Goal: Consume media (video, audio)

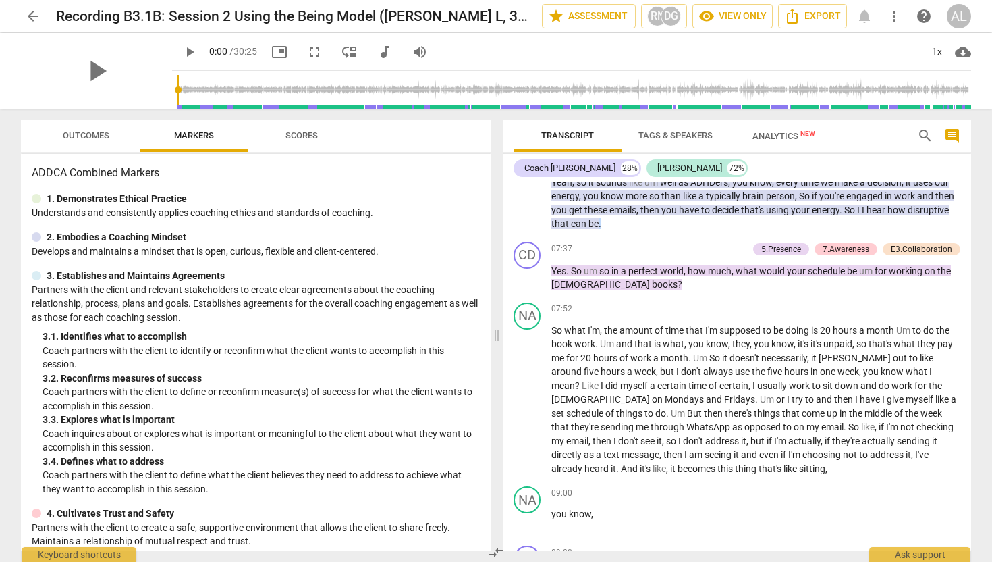
scroll to position [1492, 0]
click at [529, 213] on span "play_arrow" at bounding box center [528, 204] width 16 height 16
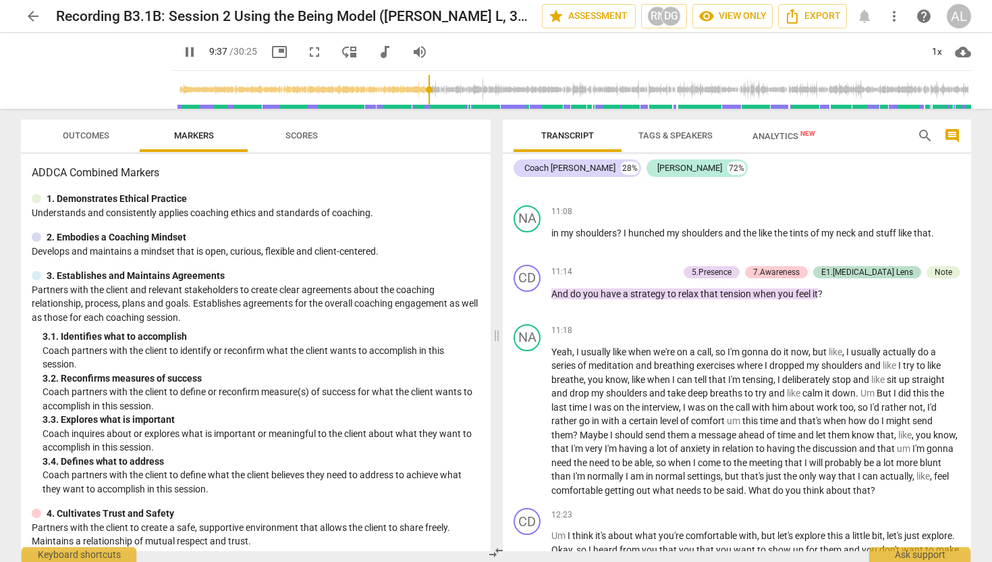
scroll to position [2314, 0]
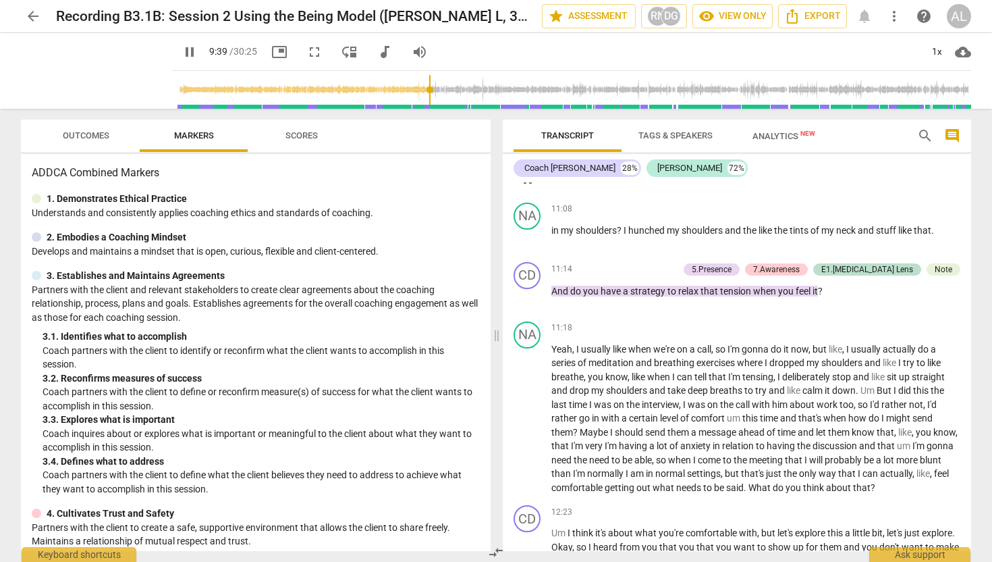
click at [529, 187] on span "pause" at bounding box center [528, 179] width 16 height 16
click at [529, 187] on span "play_arrow" at bounding box center [528, 179] width 16 height 16
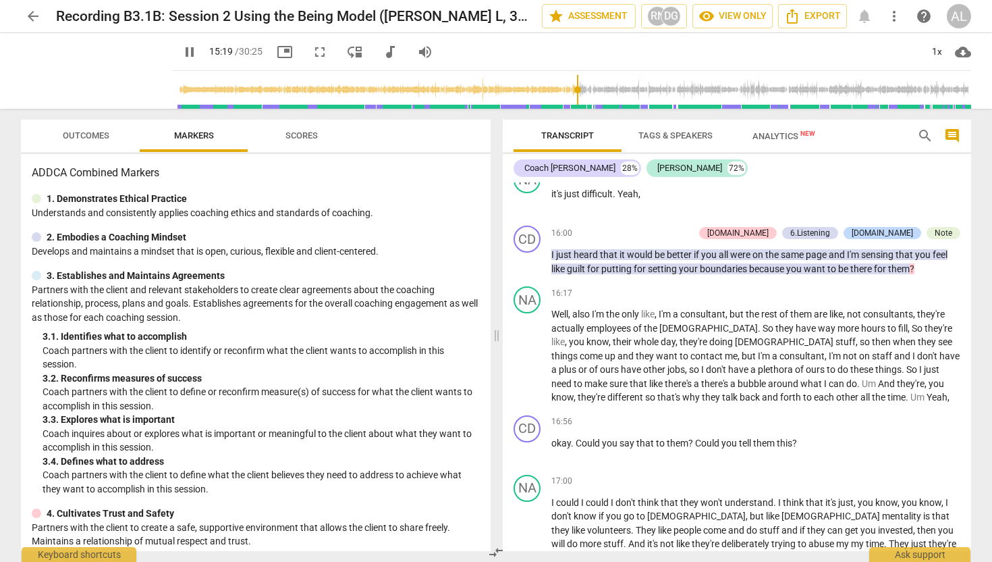
scroll to position [3437, 0]
click at [527, 269] on span "pause" at bounding box center [528, 261] width 16 height 16
click at [527, 269] on span "play_arrow" at bounding box center [528, 261] width 16 height 16
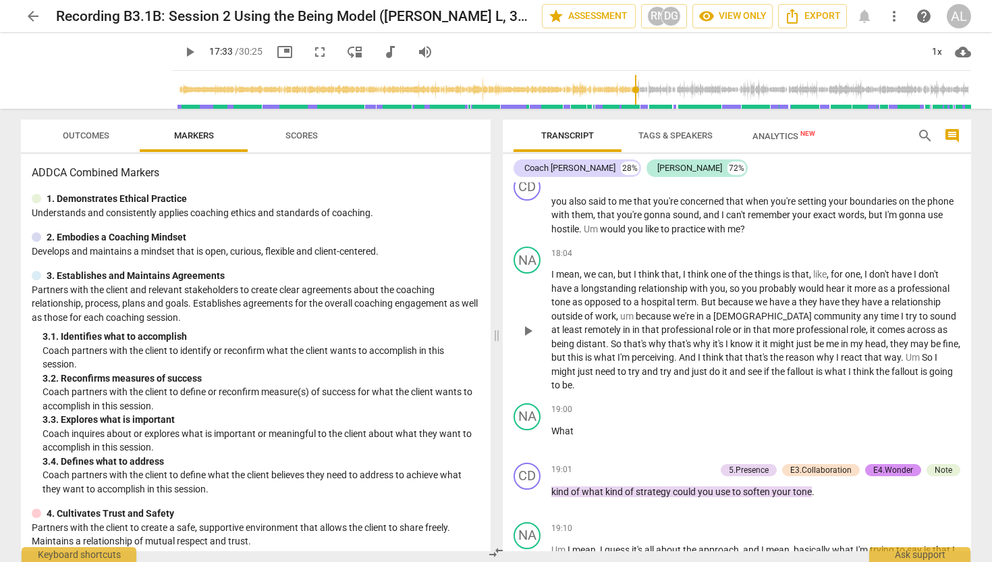
scroll to position [3883, 0]
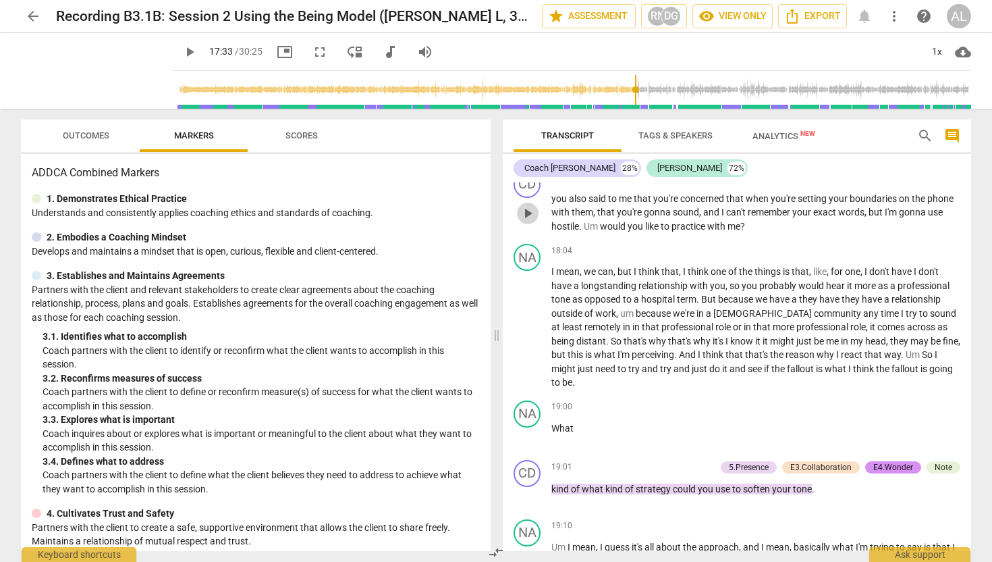
click at [528, 212] on span "play_arrow" at bounding box center [528, 213] width 16 height 16
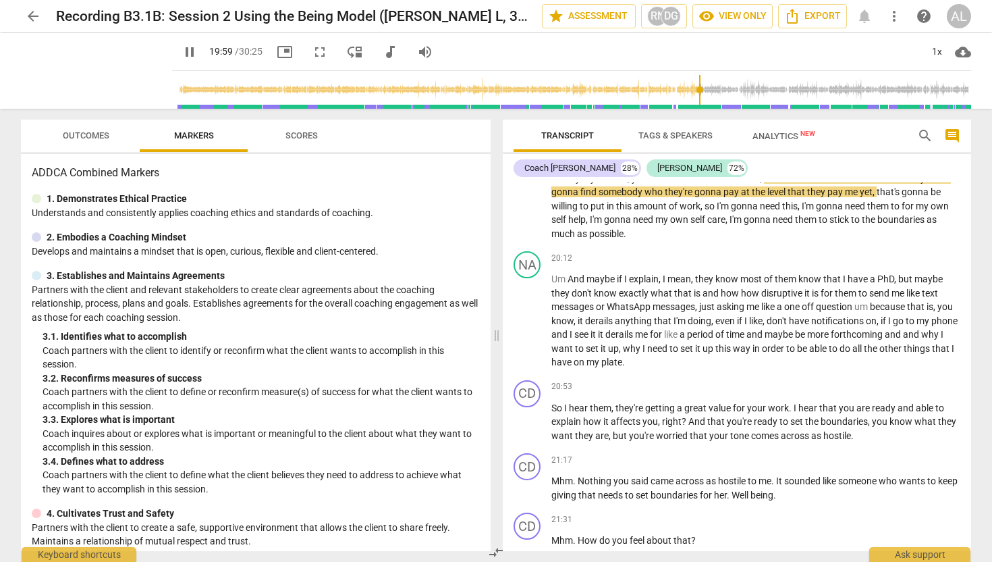
scroll to position [4339, 0]
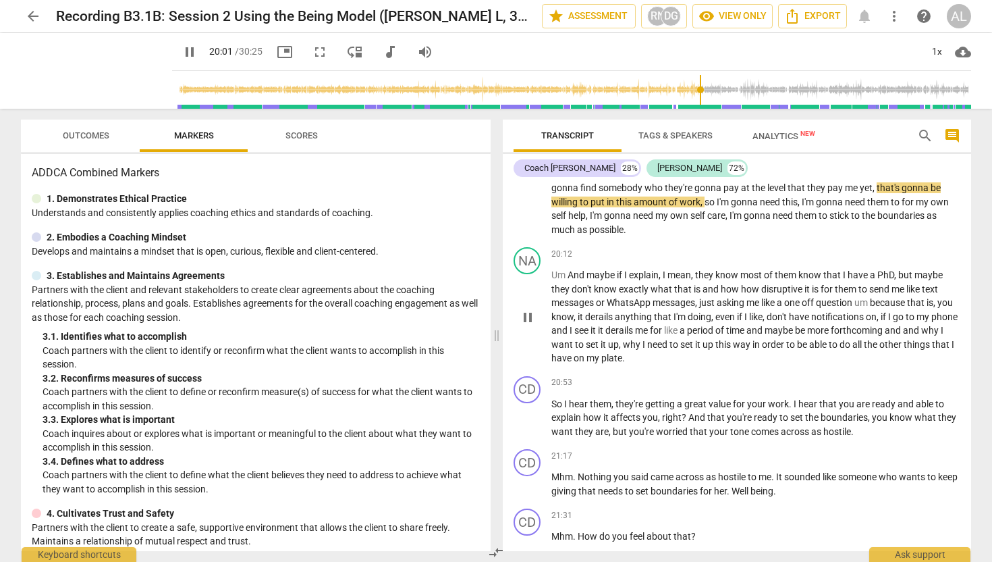
click at [531, 319] on span "pause" at bounding box center [528, 317] width 16 height 16
click at [531, 319] on span "play_arrow" at bounding box center [528, 317] width 16 height 16
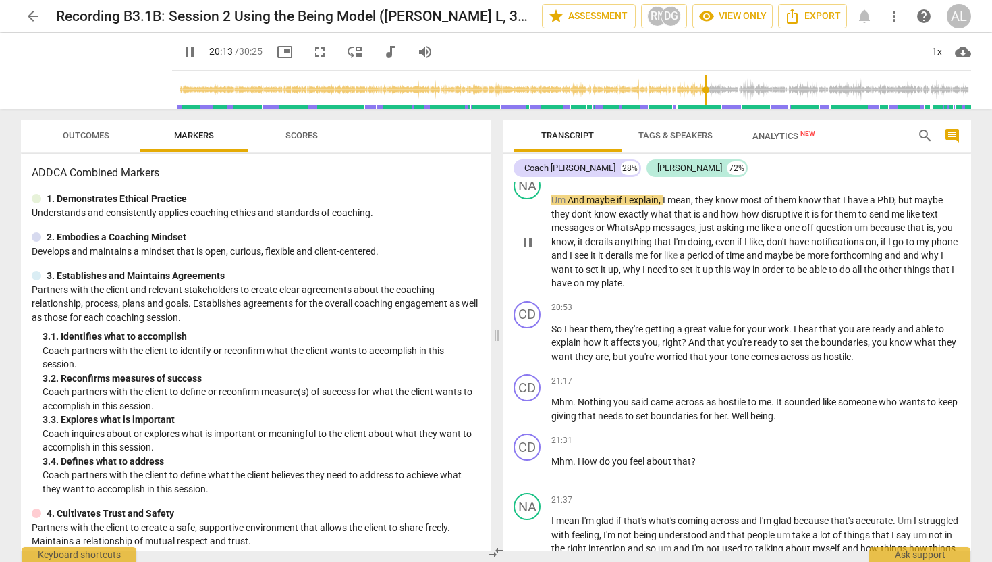
scroll to position [4412, 0]
click at [531, 349] on span "pause" at bounding box center [528, 345] width 16 height 16
click at [532, 349] on span "play_arrow" at bounding box center [528, 345] width 16 height 16
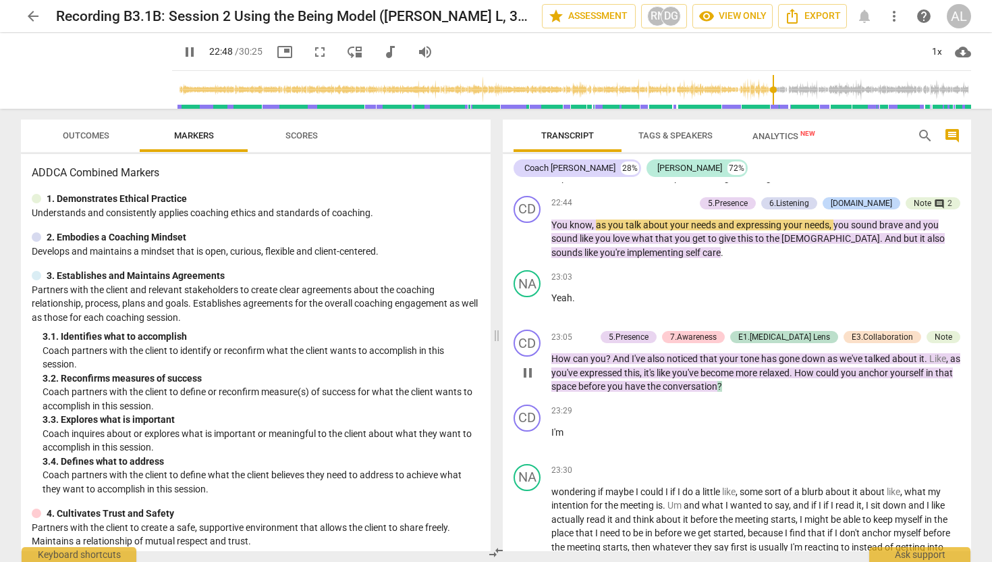
scroll to position [4927, 0]
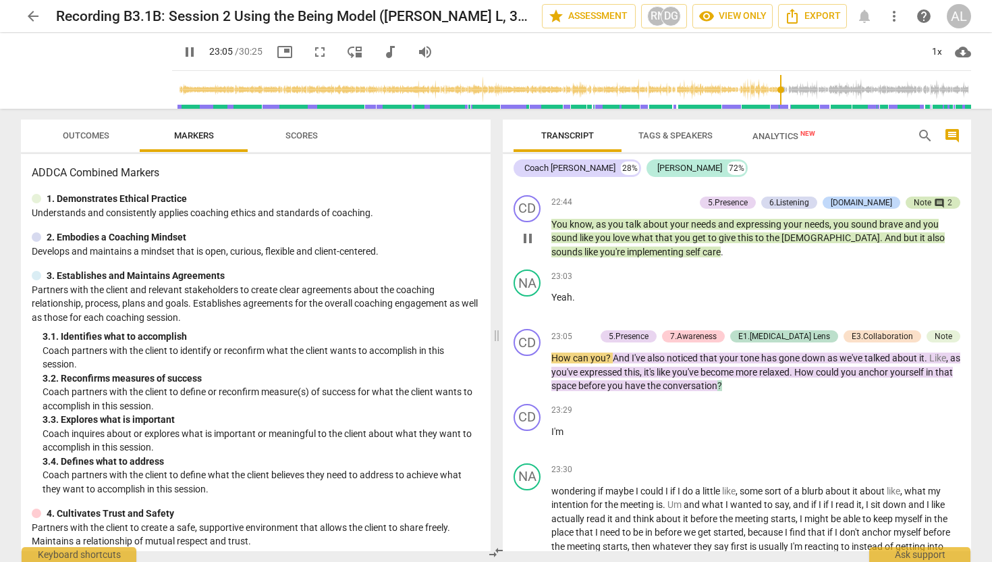
click at [934, 201] on span "comment" at bounding box center [939, 203] width 11 height 11
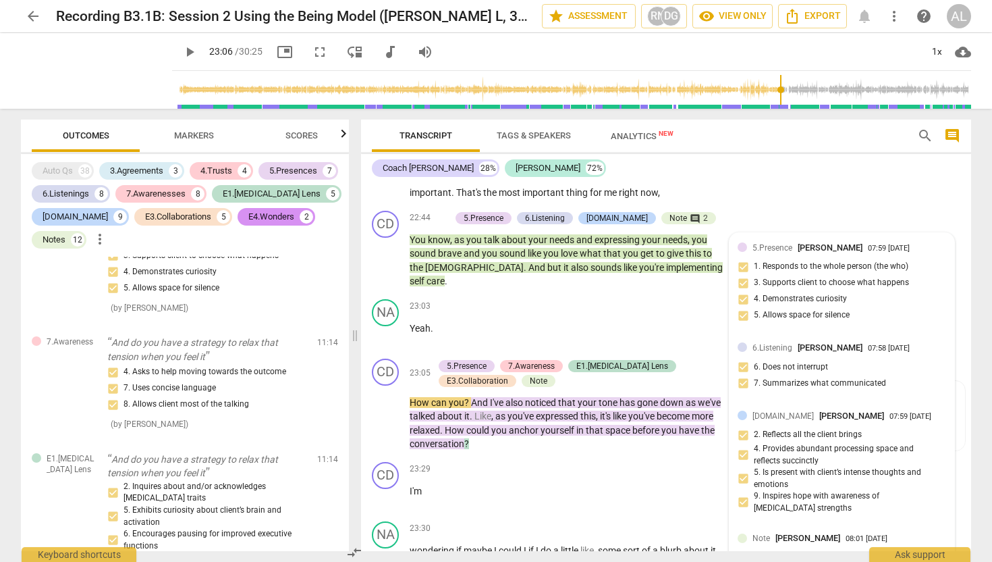
scroll to position [5758, 0]
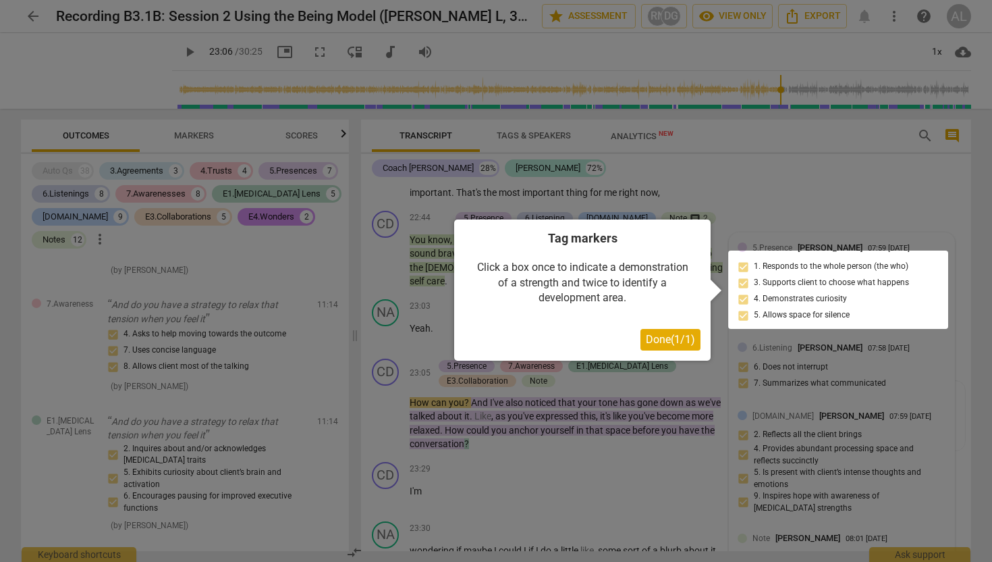
click at [676, 346] on span "Done ( 1 / 1 )" at bounding box center [670, 339] width 49 height 13
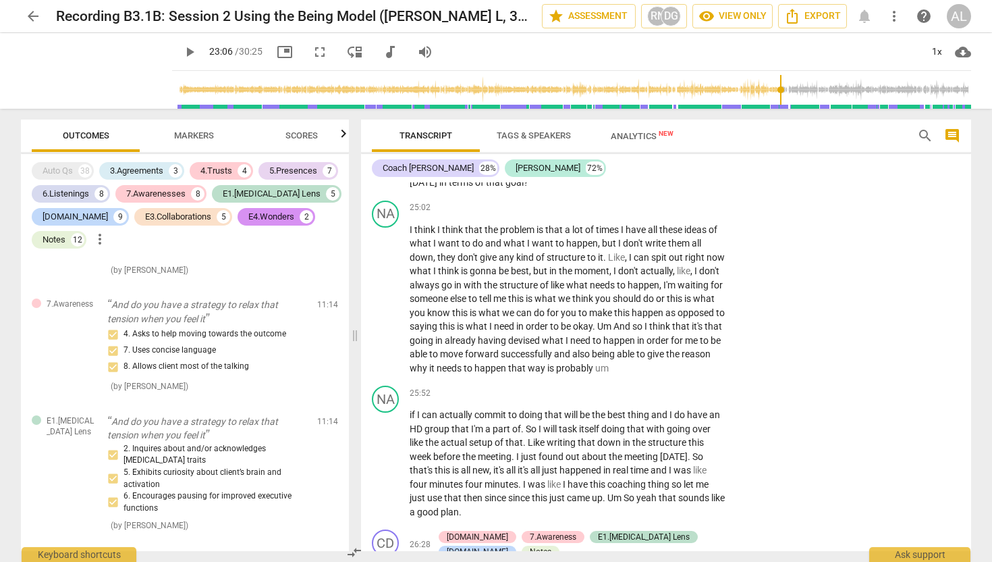
scroll to position [5712, 0]
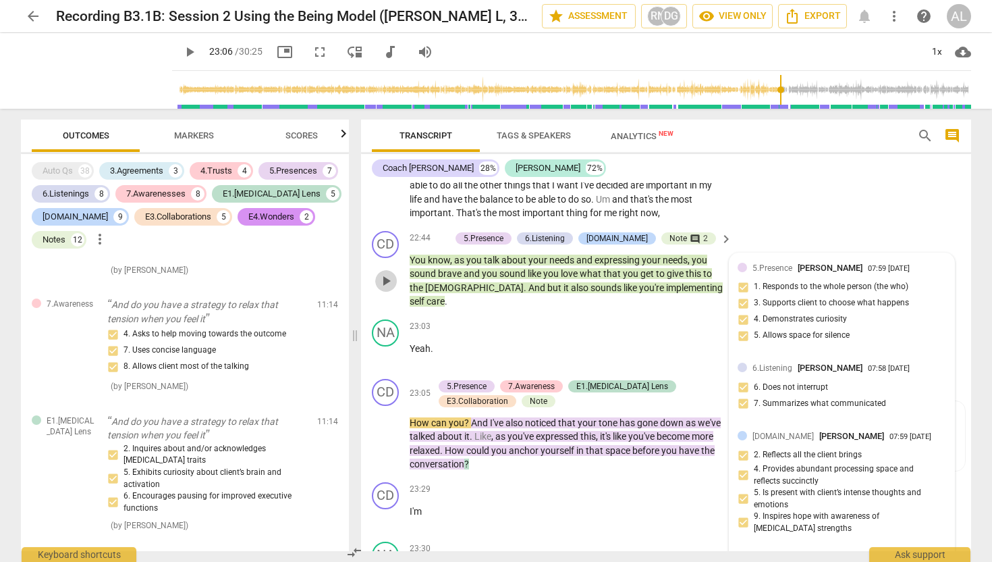
click at [383, 273] on span "play_arrow" at bounding box center [386, 281] width 16 height 16
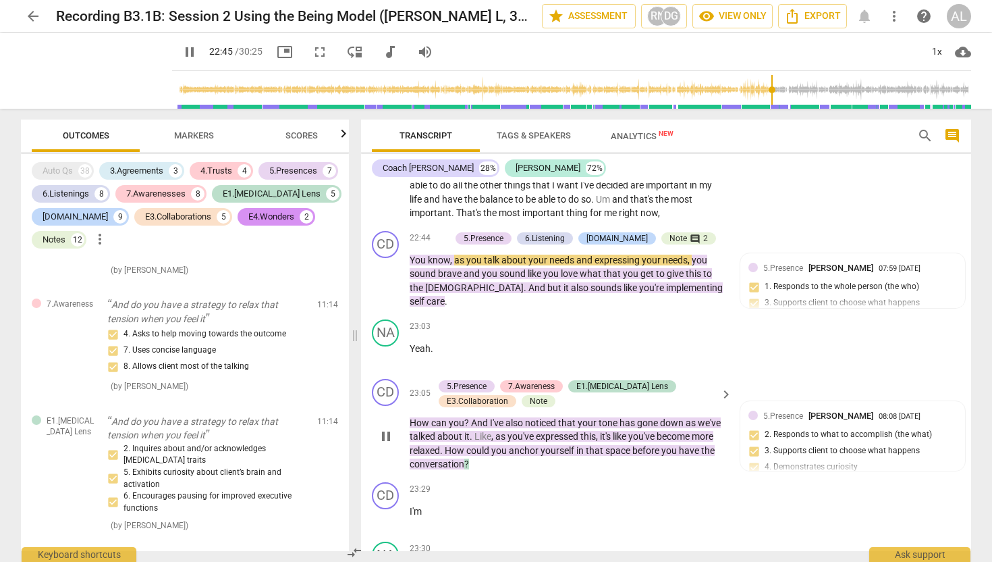
click at [389, 428] on span "pause" at bounding box center [386, 436] width 16 height 16
click at [389, 428] on span "play_arrow" at bounding box center [386, 436] width 16 height 16
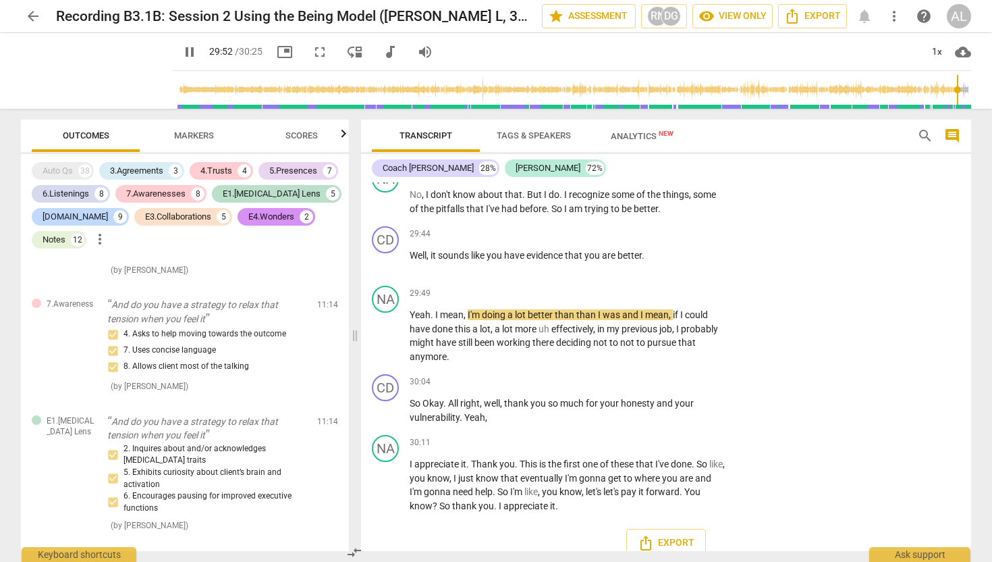
scroll to position [7868, 0]
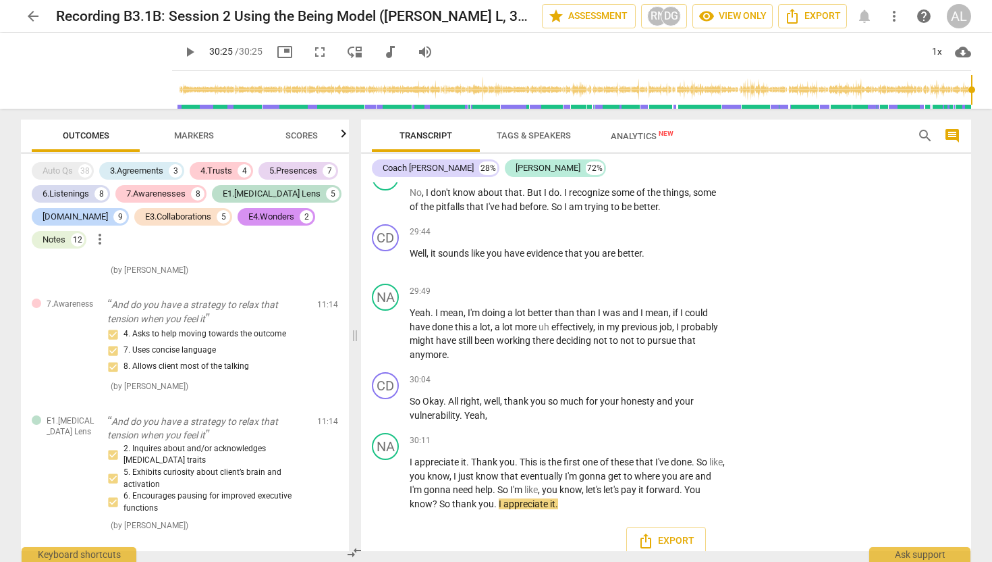
type input "1825"
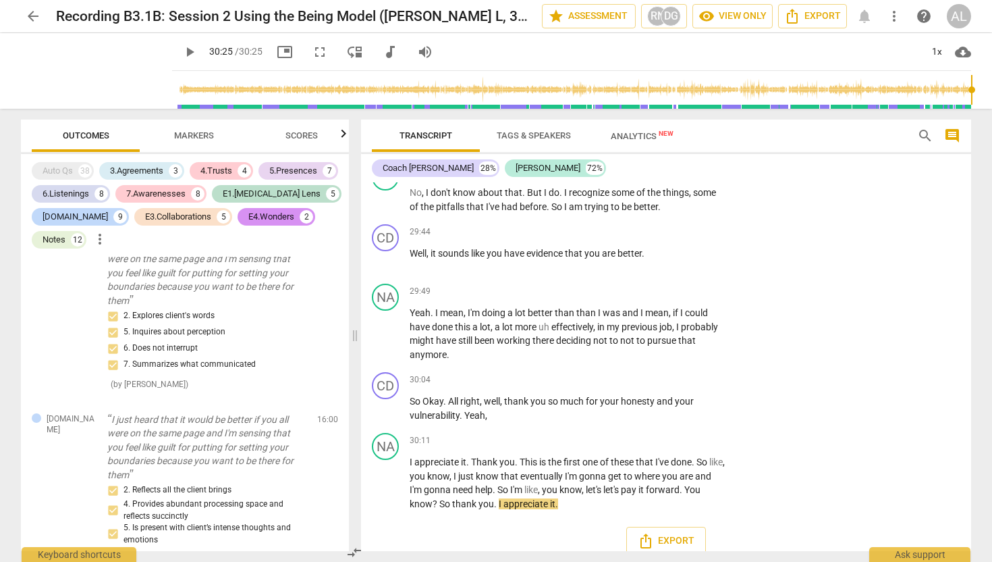
scroll to position [6308, 0]
